Goal: Transaction & Acquisition: Purchase product/service

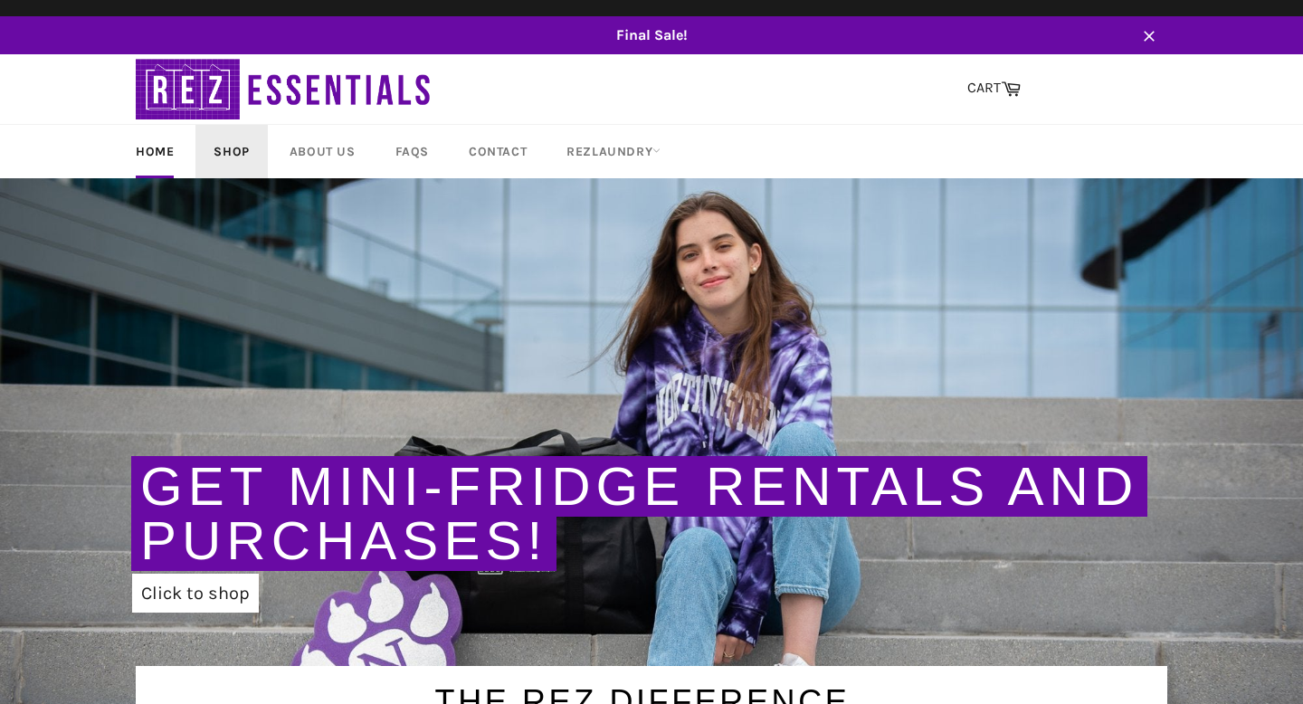
click at [222, 154] on link "Shop" at bounding box center [230, 151] width 71 height 53
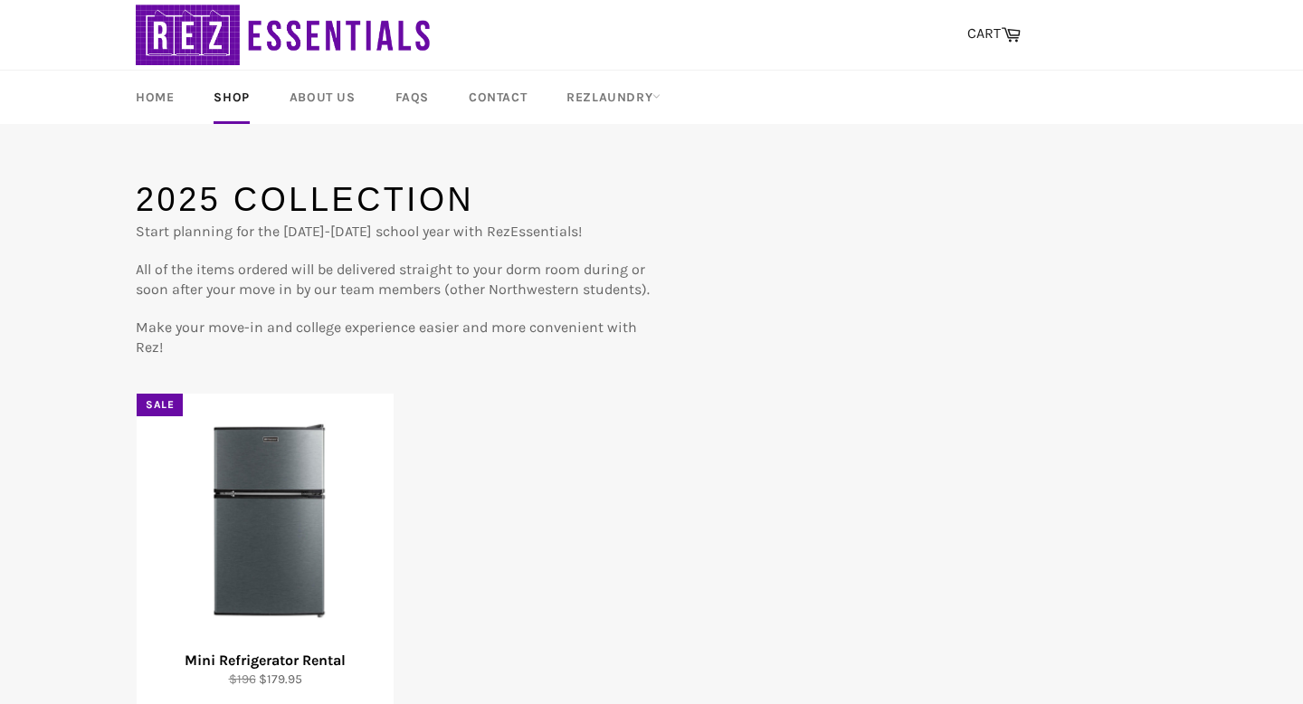
scroll to position [293, 0]
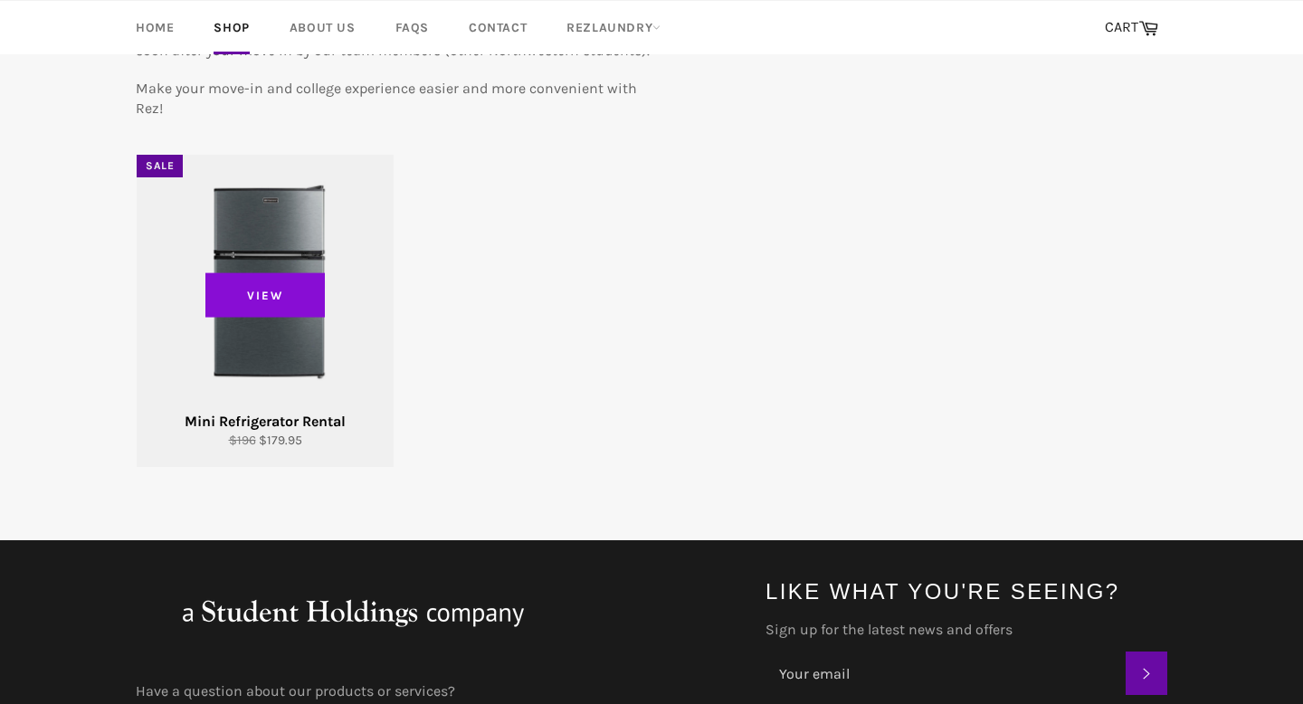
click at [254, 296] on span "View" at bounding box center [264, 294] width 119 height 45
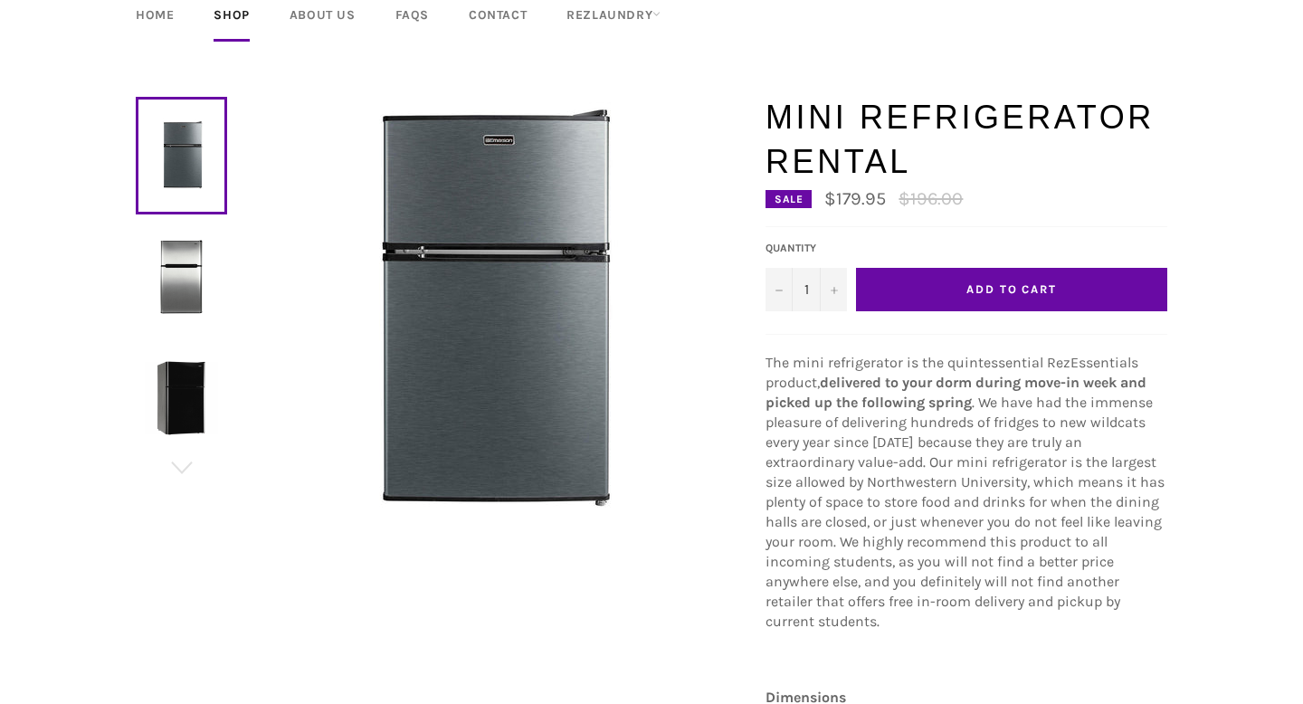
scroll to position [187, 0]
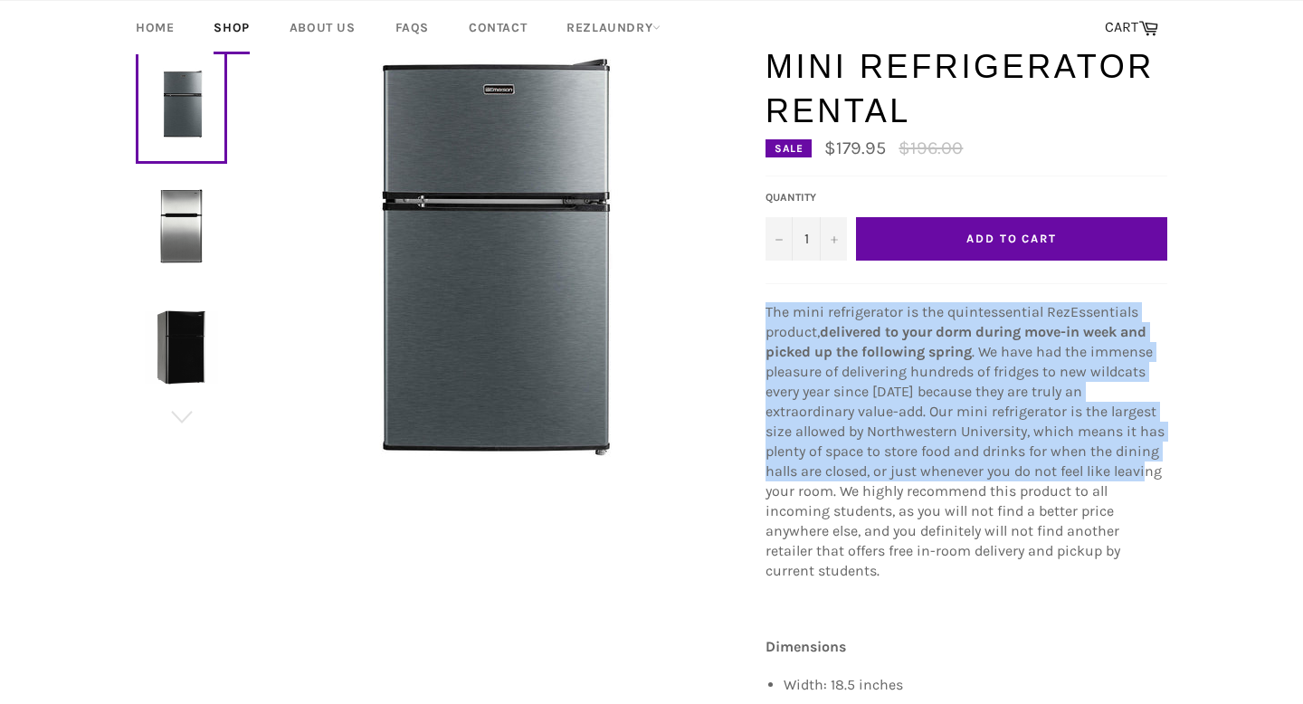
drag, startPoint x: 761, startPoint y: 311, endPoint x: 1066, endPoint y: 489, distance: 353.2
click at [1066, 489] on div "Mini Refrigerator Rental Sale $179.95 Regular price $196.00 Default Title Defau…" at bounding box center [957, 498] width 420 height 909
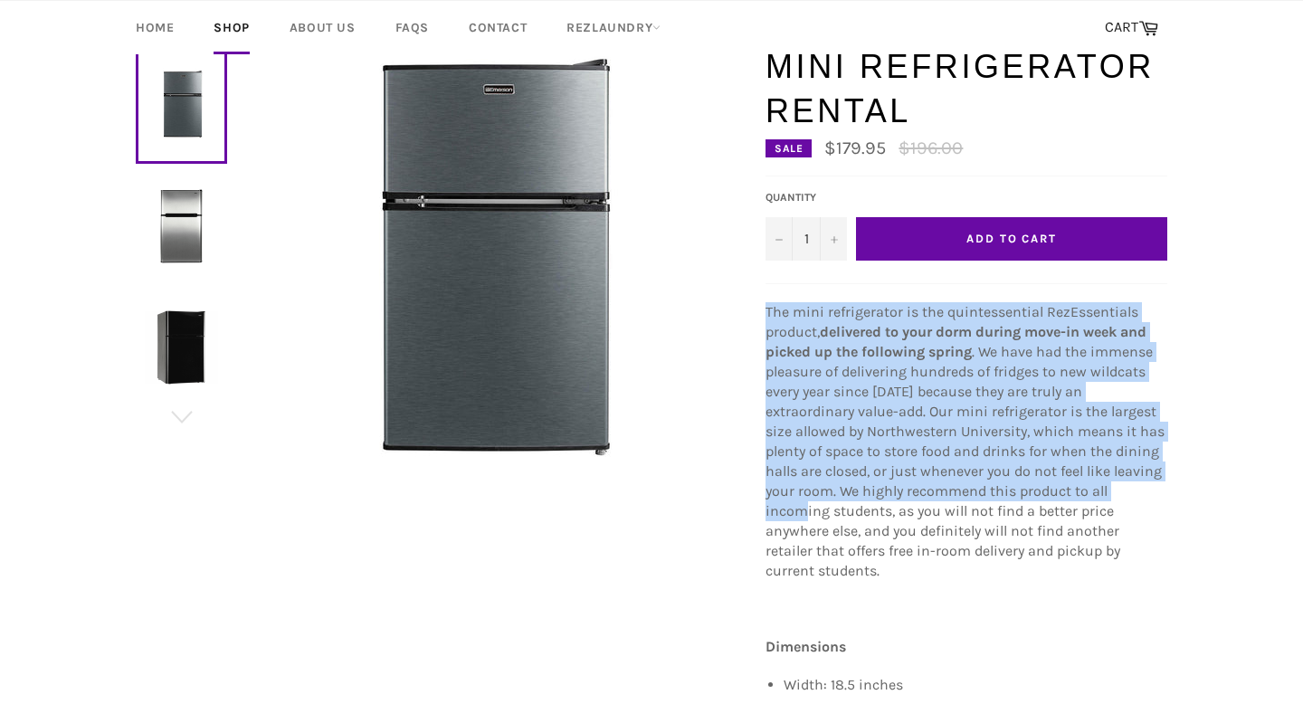
click at [1066, 490] on span ". We have had the immense pleasure of delivering hundreds of fridges to new wil…" at bounding box center [964, 461] width 399 height 236
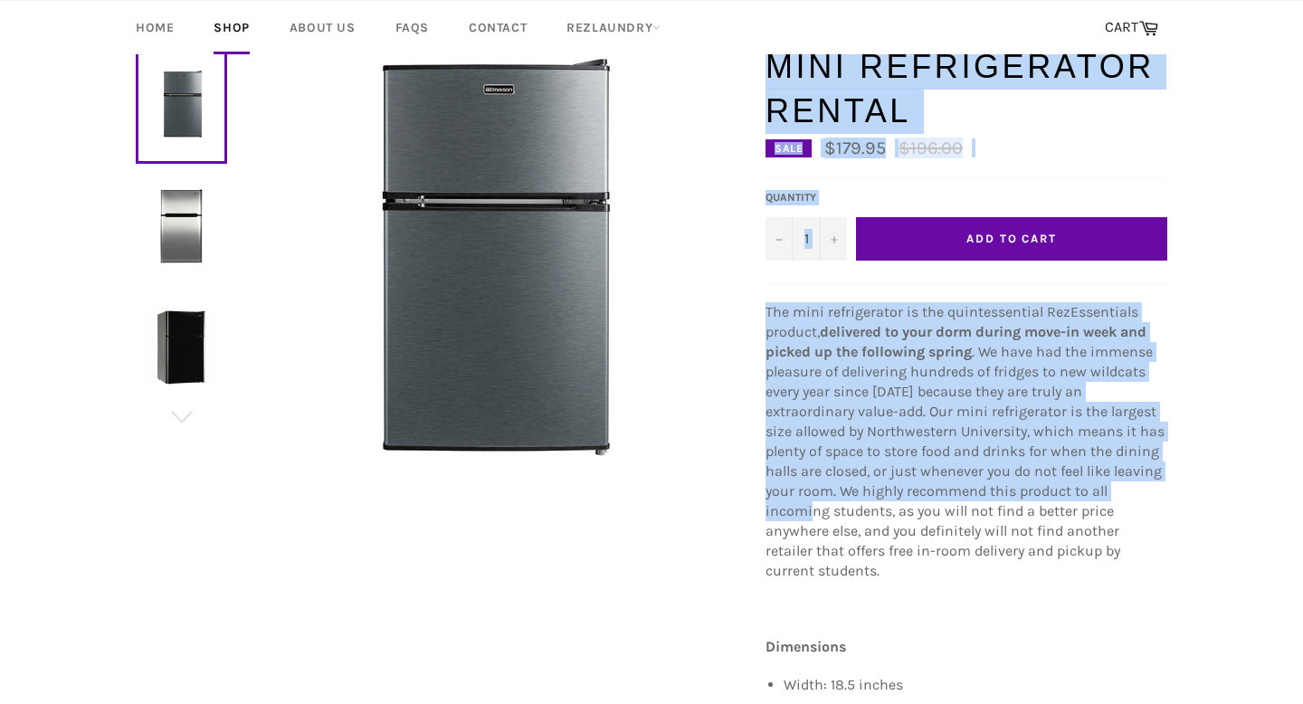
drag, startPoint x: 1066, startPoint y: 490, endPoint x: 719, endPoint y: 314, distance: 388.9
click at [718, 314] on div "Mini Refrigerator Rental Sale $179.95 Regular price $196.00 1 − +" at bounding box center [643, 498] width 1050 height 909
click at [719, 314] on div at bounding box center [487, 264] width 520 height 440
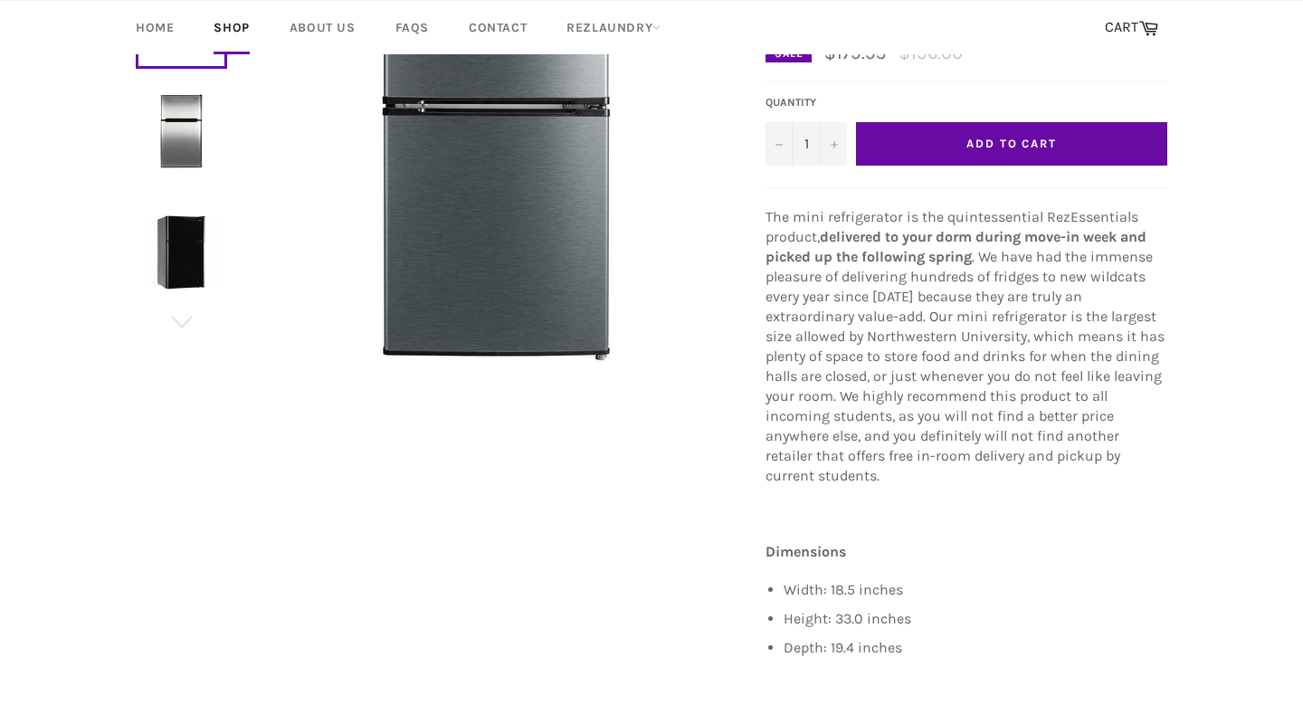
scroll to position [268, 0]
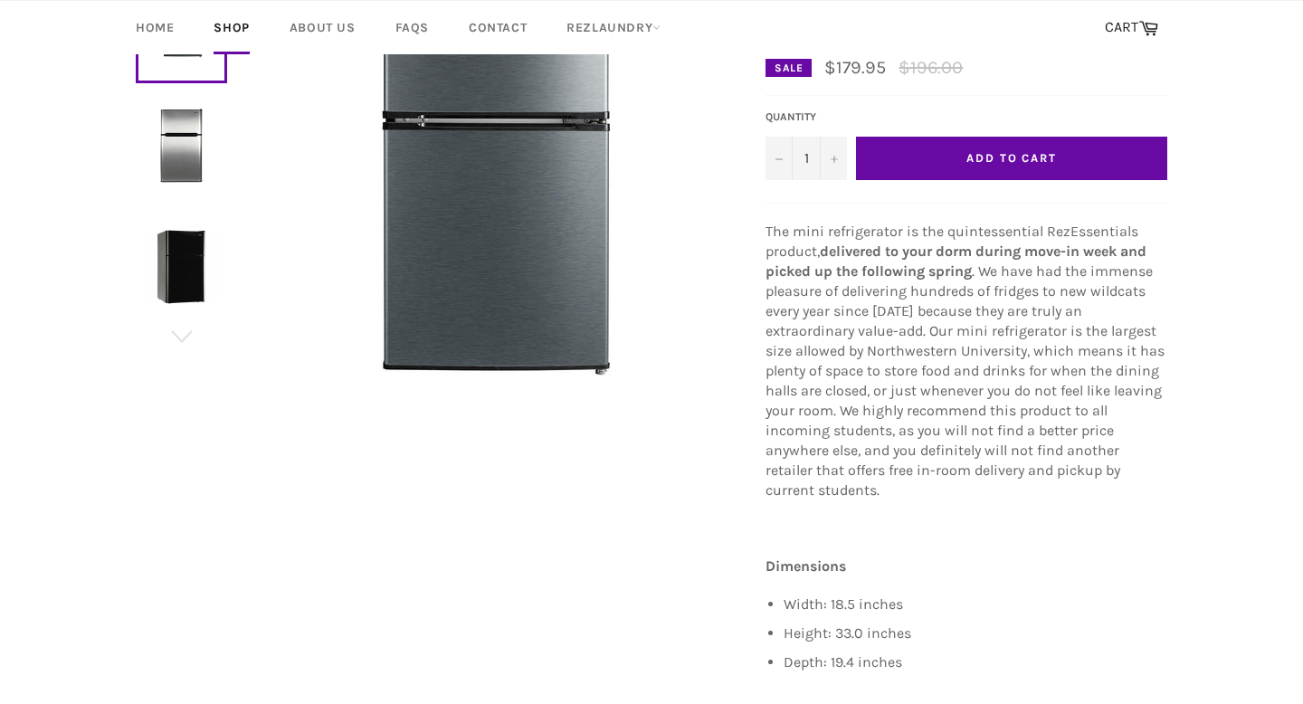
click at [936, 189] on div "Mini Refrigerator Rental Sale $179.95 Regular price $196.00 Default Title Defau…" at bounding box center [966, 409] width 402 height 891
click at [931, 159] on button "Add to Cart" at bounding box center [1011, 158] width 311 height 43
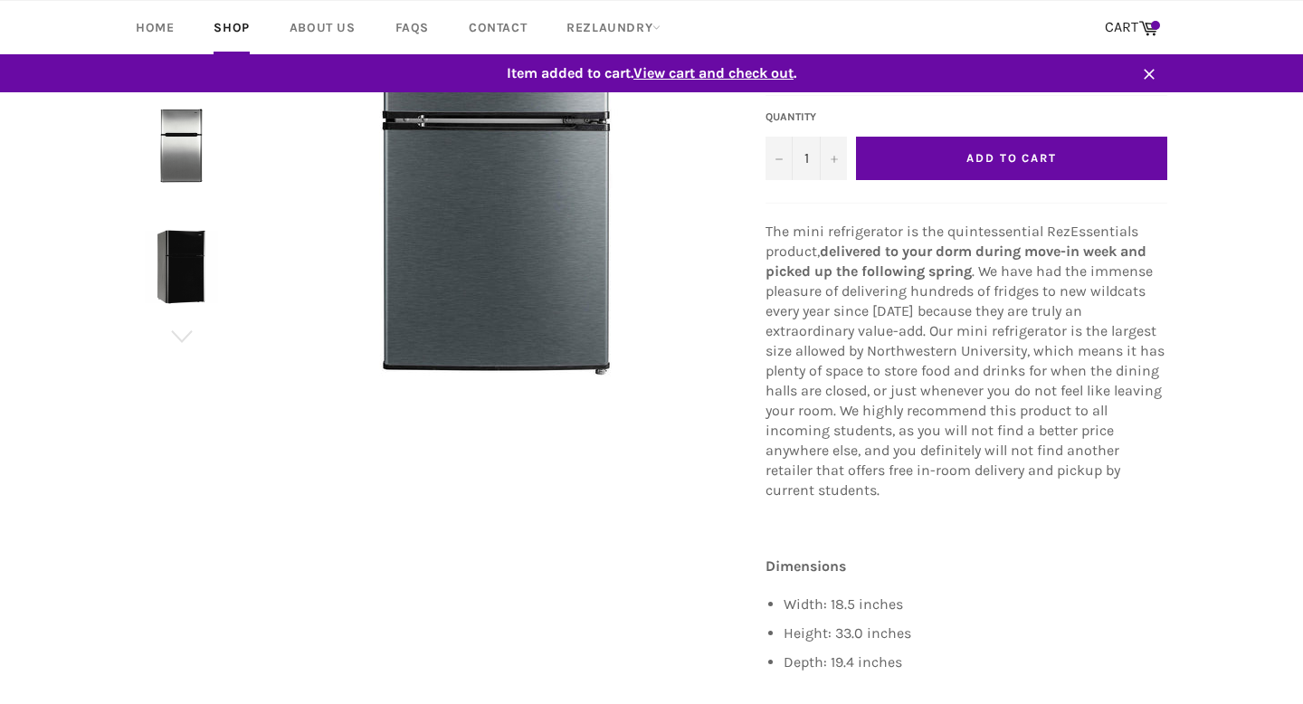
click at [742, 77] on span "View cart and check out" at bounding box center [713, 72] width 160 height 17
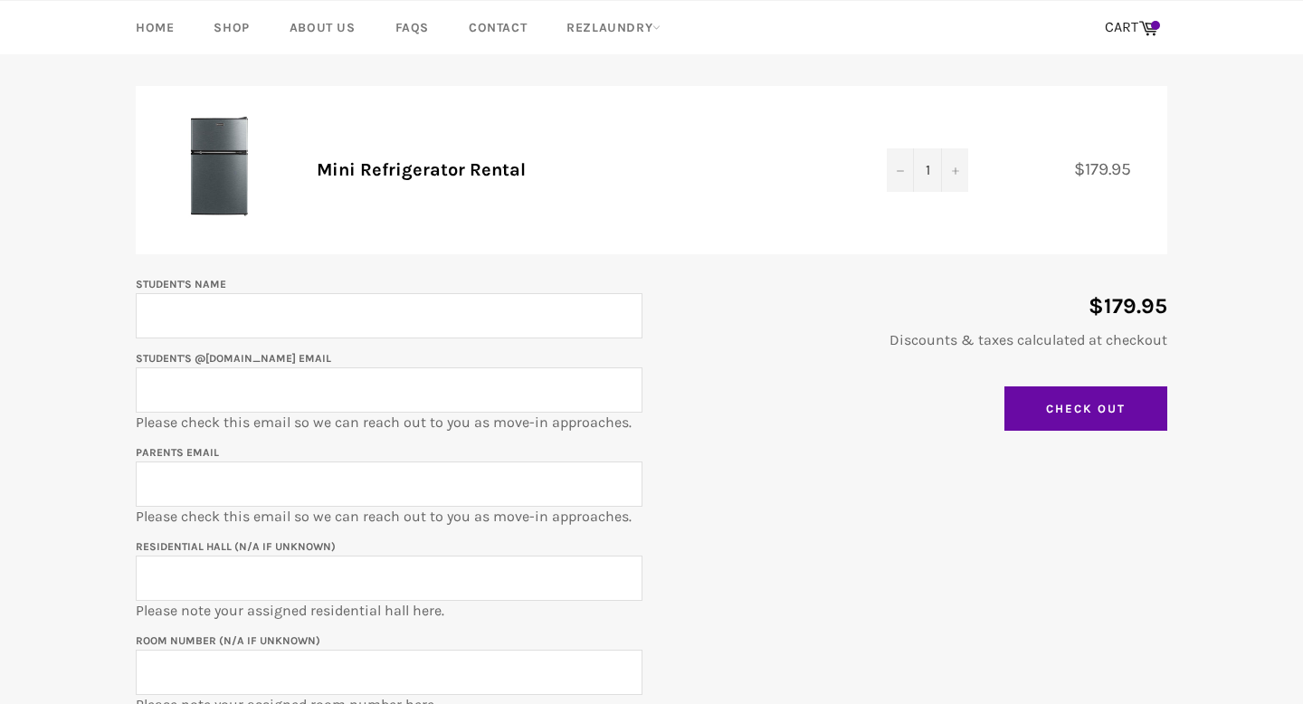
scroll to position [214, 0]
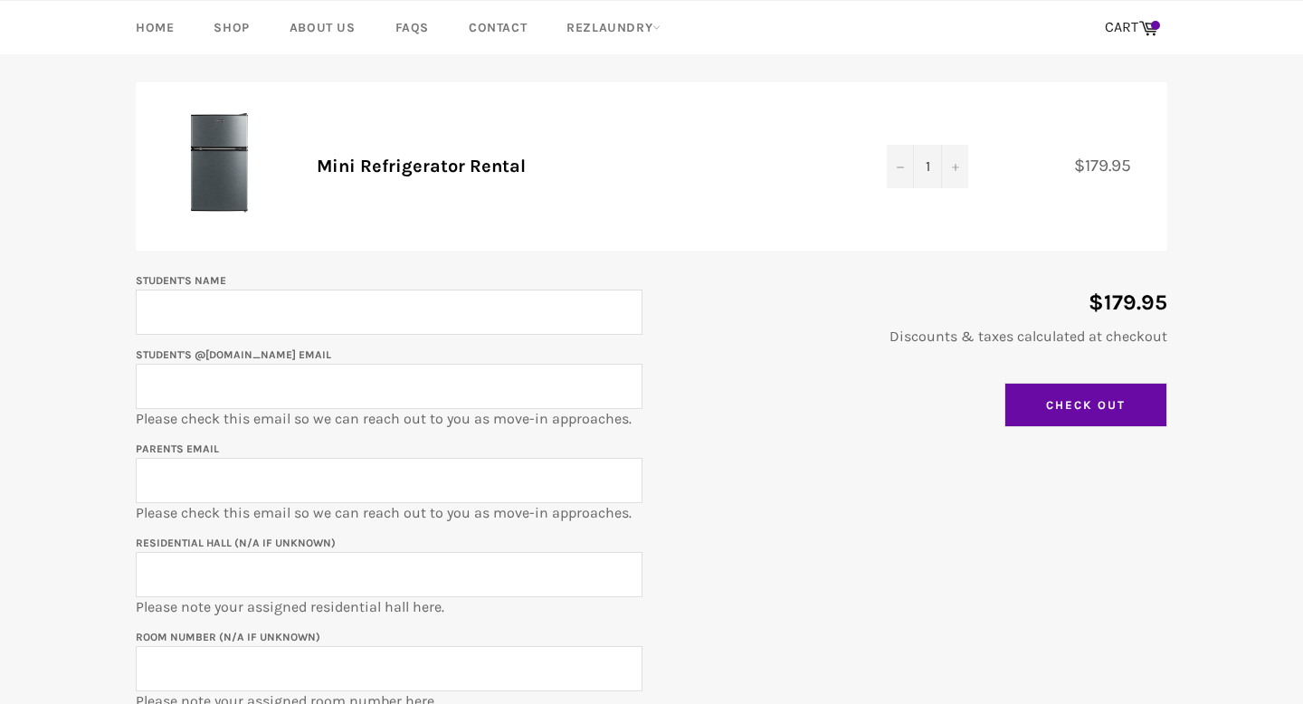
click at [1072, 406] on input "Check Out" at bounding box center [1085, 405] width 163 height 45
